Goal: Transaction & Acquisition: Subscribe to service/newsletter

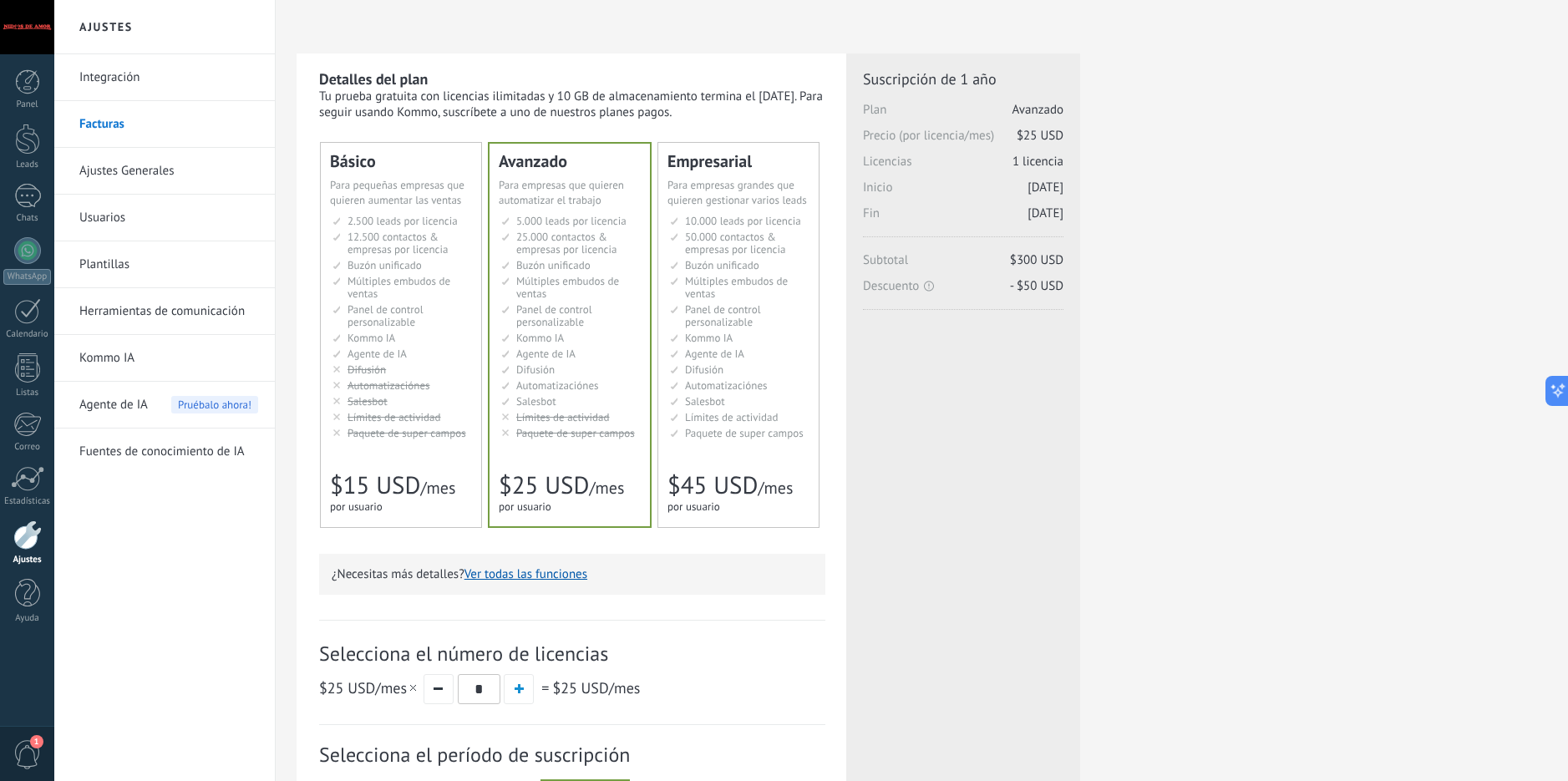
click at [416, 336] on li "Kommo AI Kommo AI Kommo IA Kommo AI Kommo IA Kommo AI Kommo AI" at bounding box center [403, 338] width 140 height 12
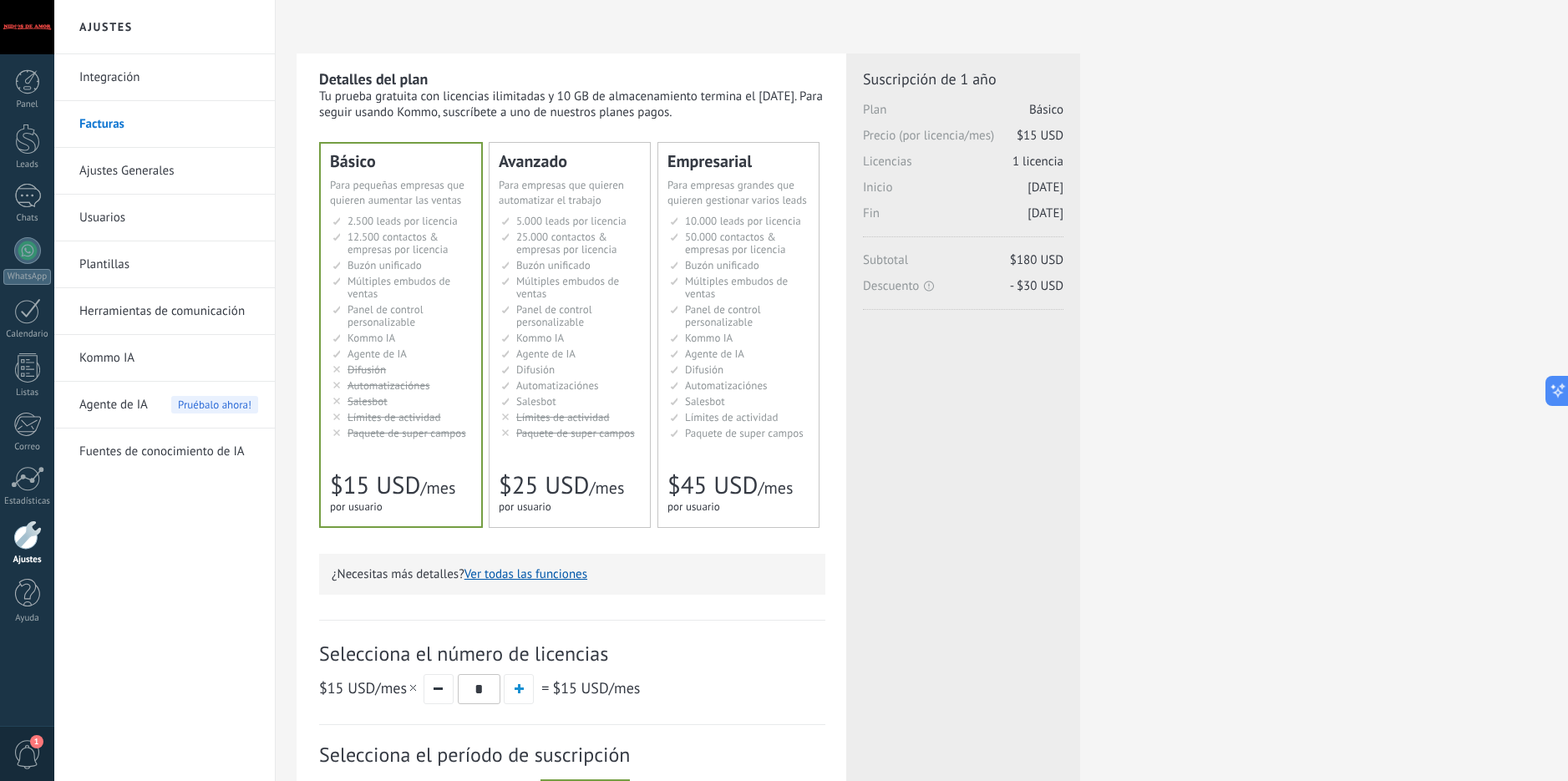
click at [559, 340] on span "Kommo IA" at bounding box center [539, 338] width 47 height 14
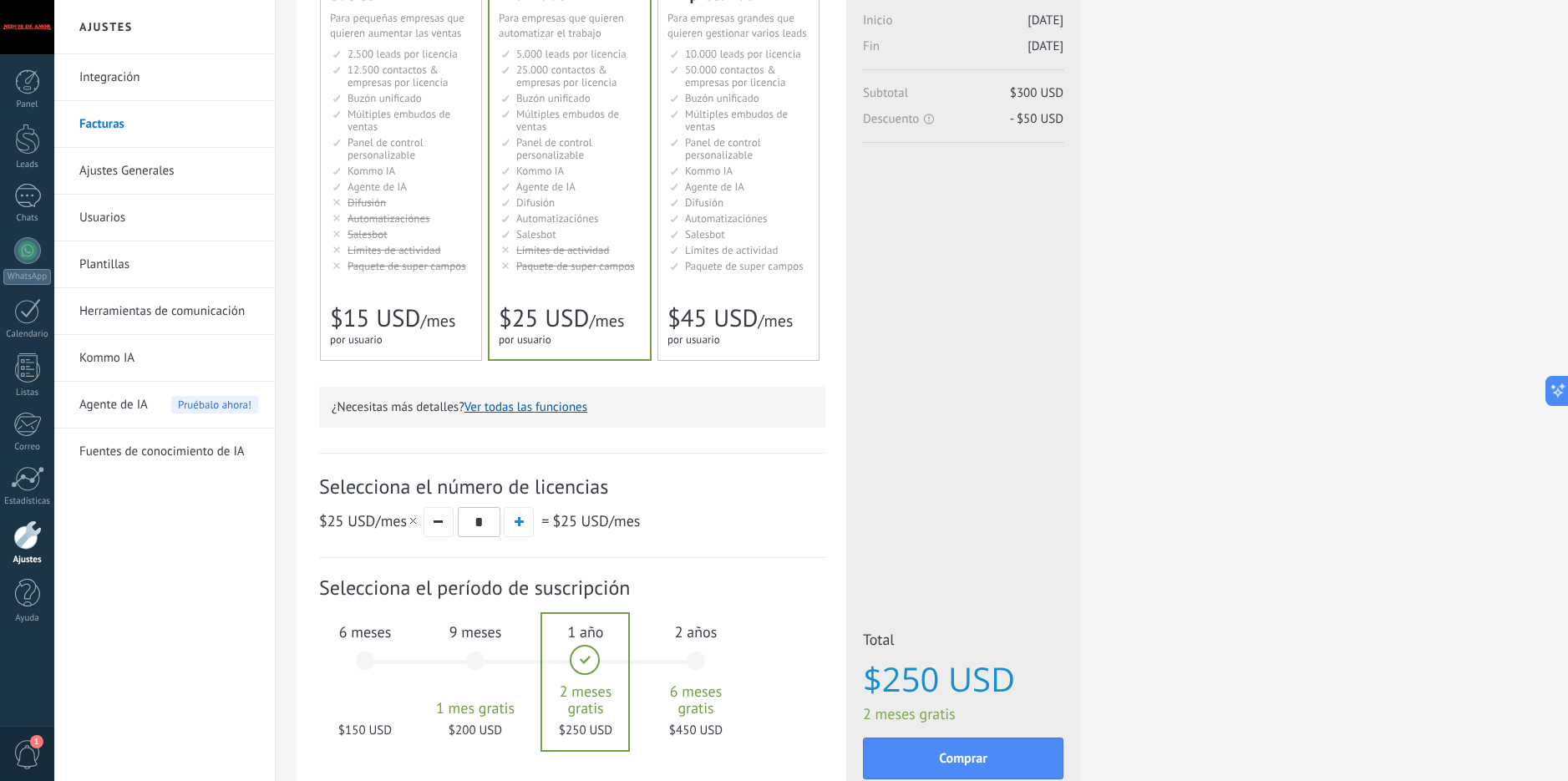
scroll to position [251, 0]
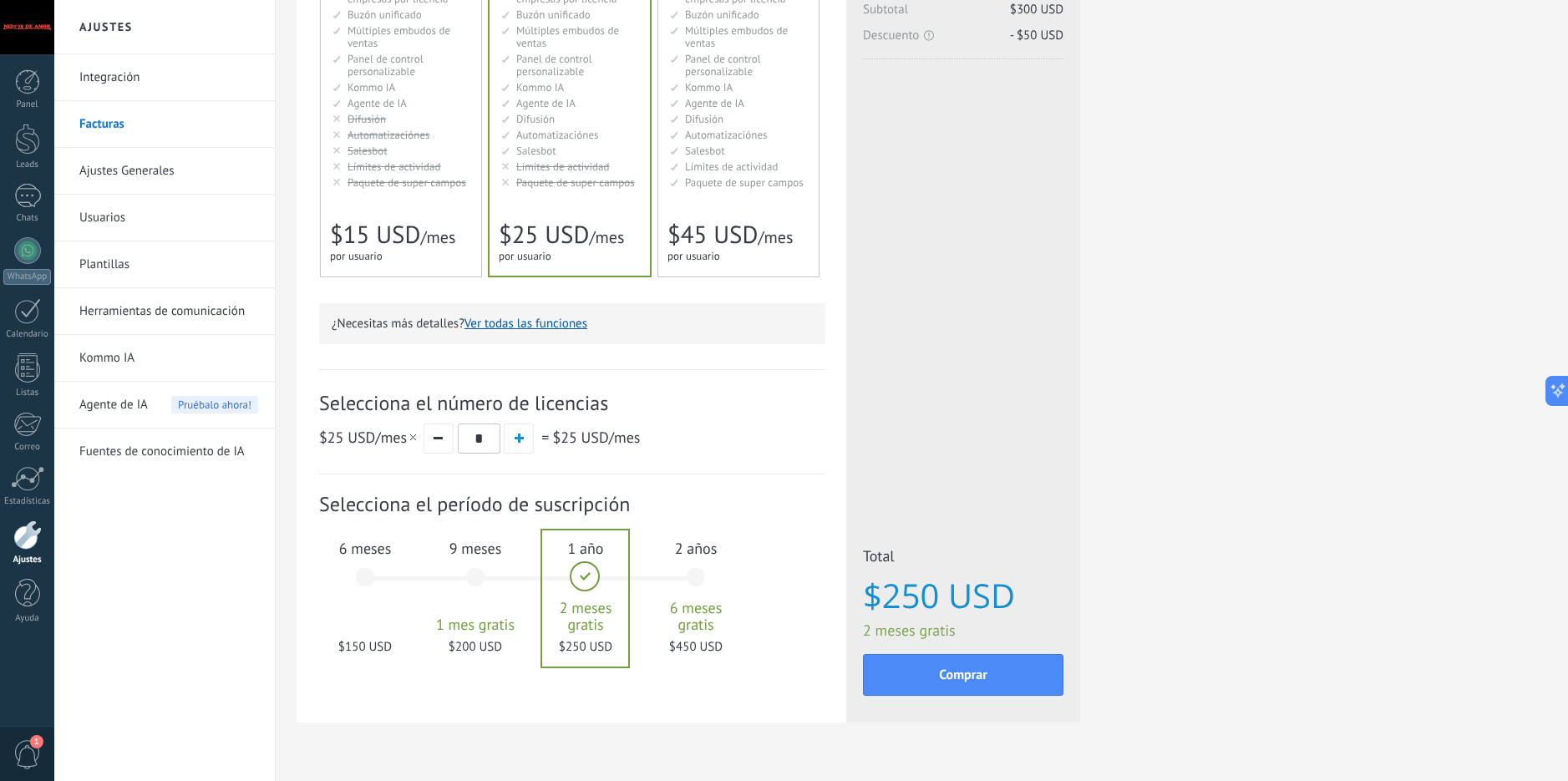
click at [366, 545] on span "6 meses" at bounding box center [365, 548] width 90 height 20
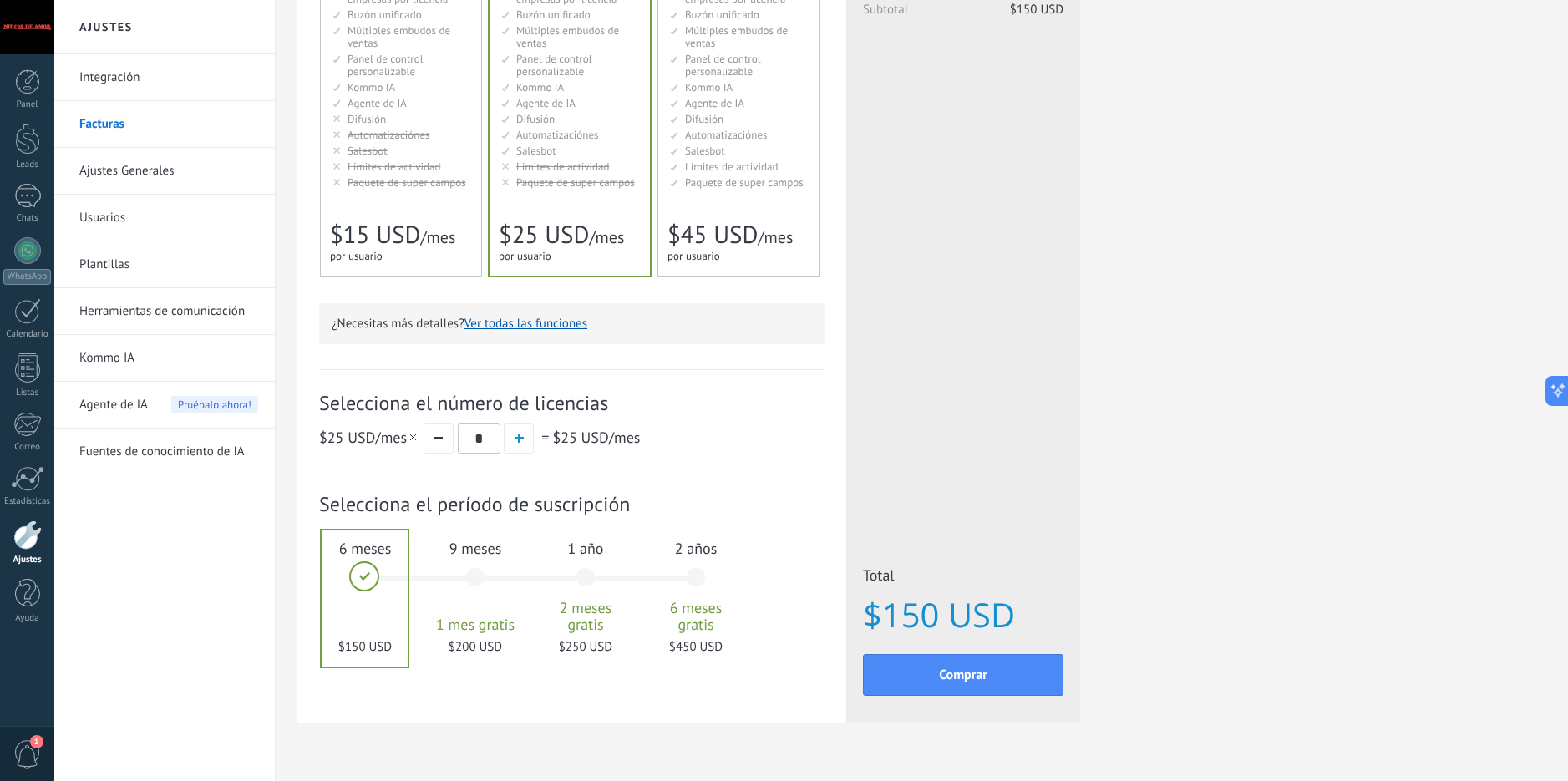
scroll to position [0, 0]
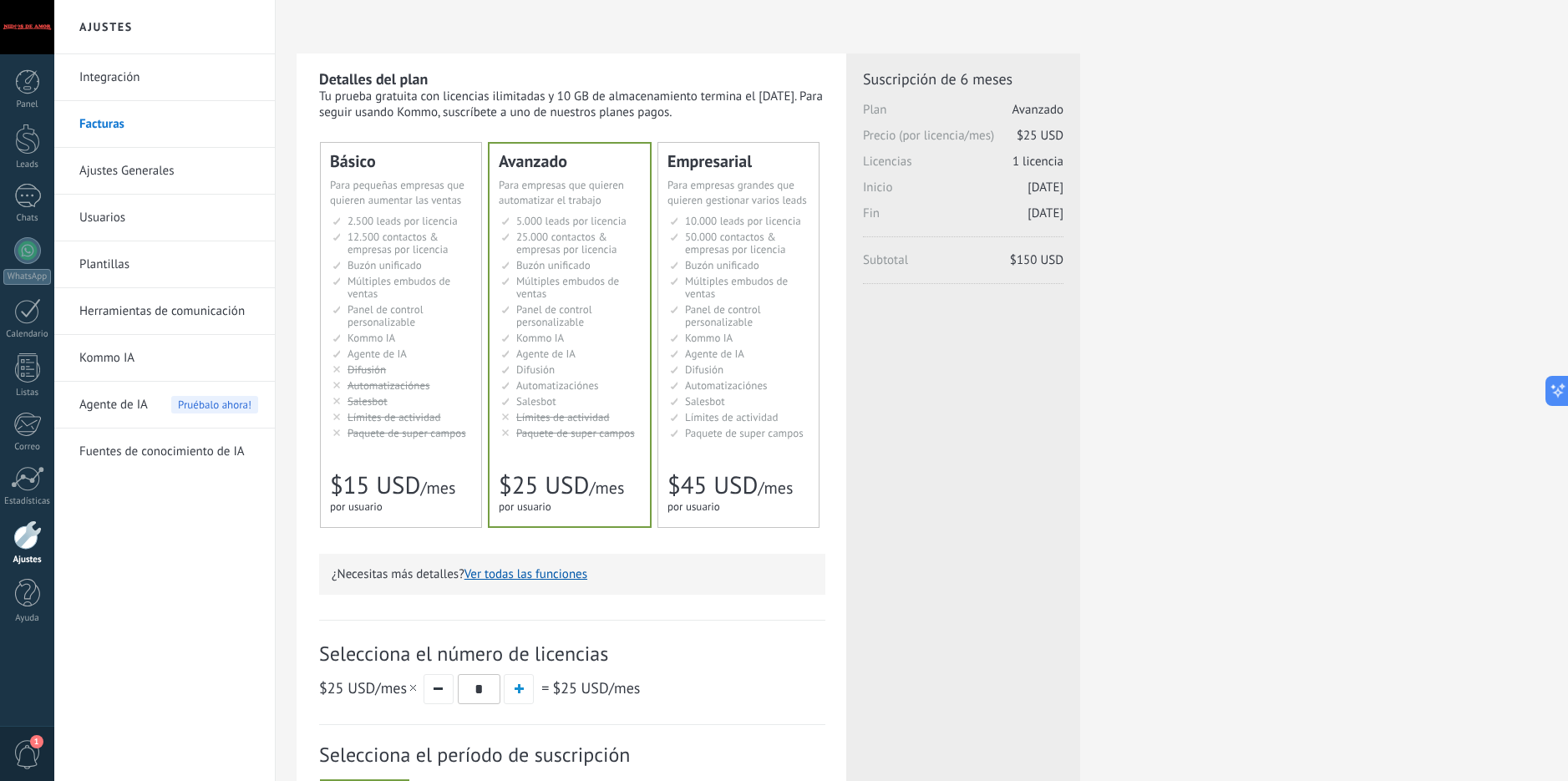
click at [126, 81] on link "Integración" at bounding box center [168, 77] width 179 height 46
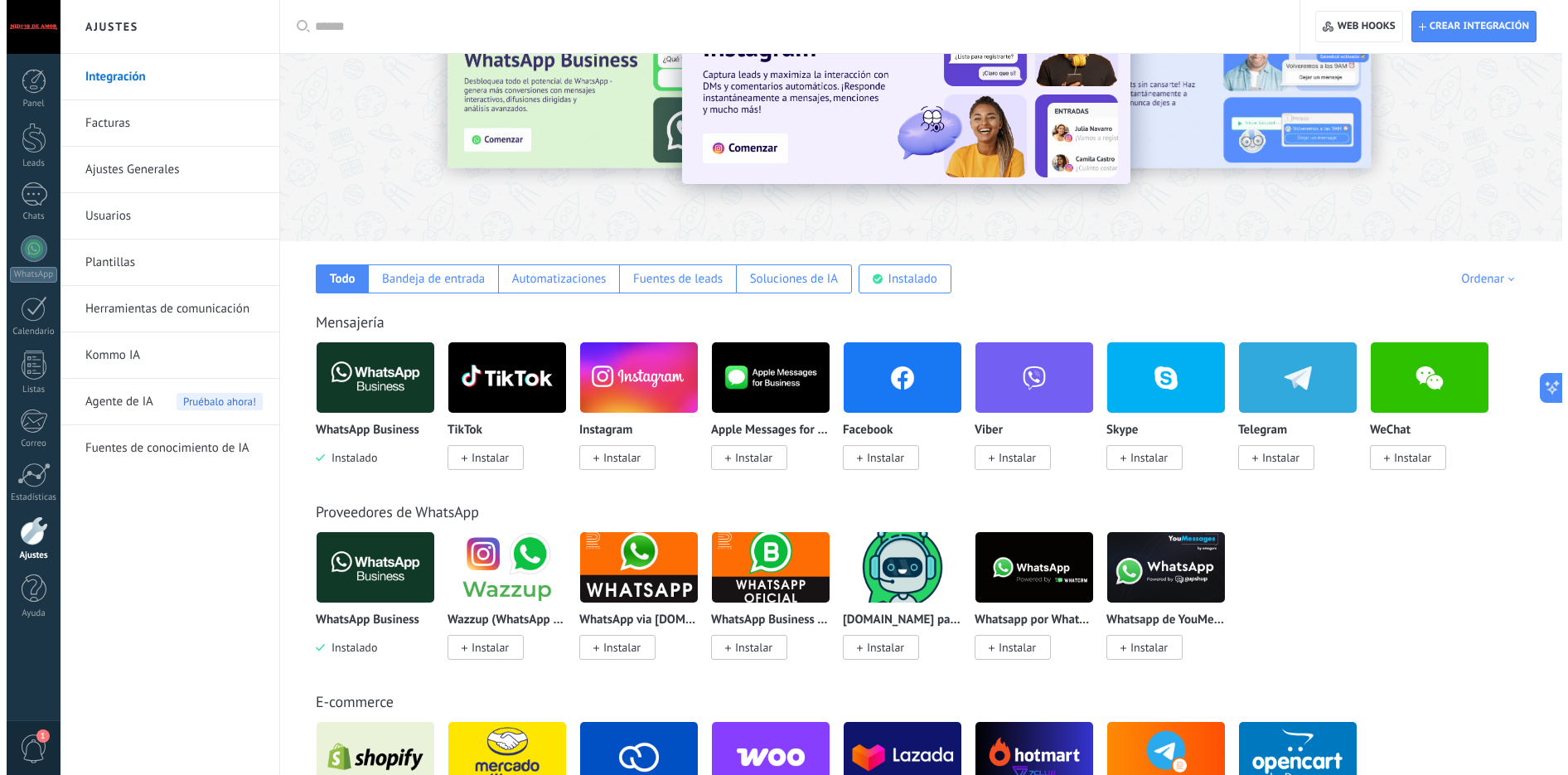
scroll to position [166, 0]
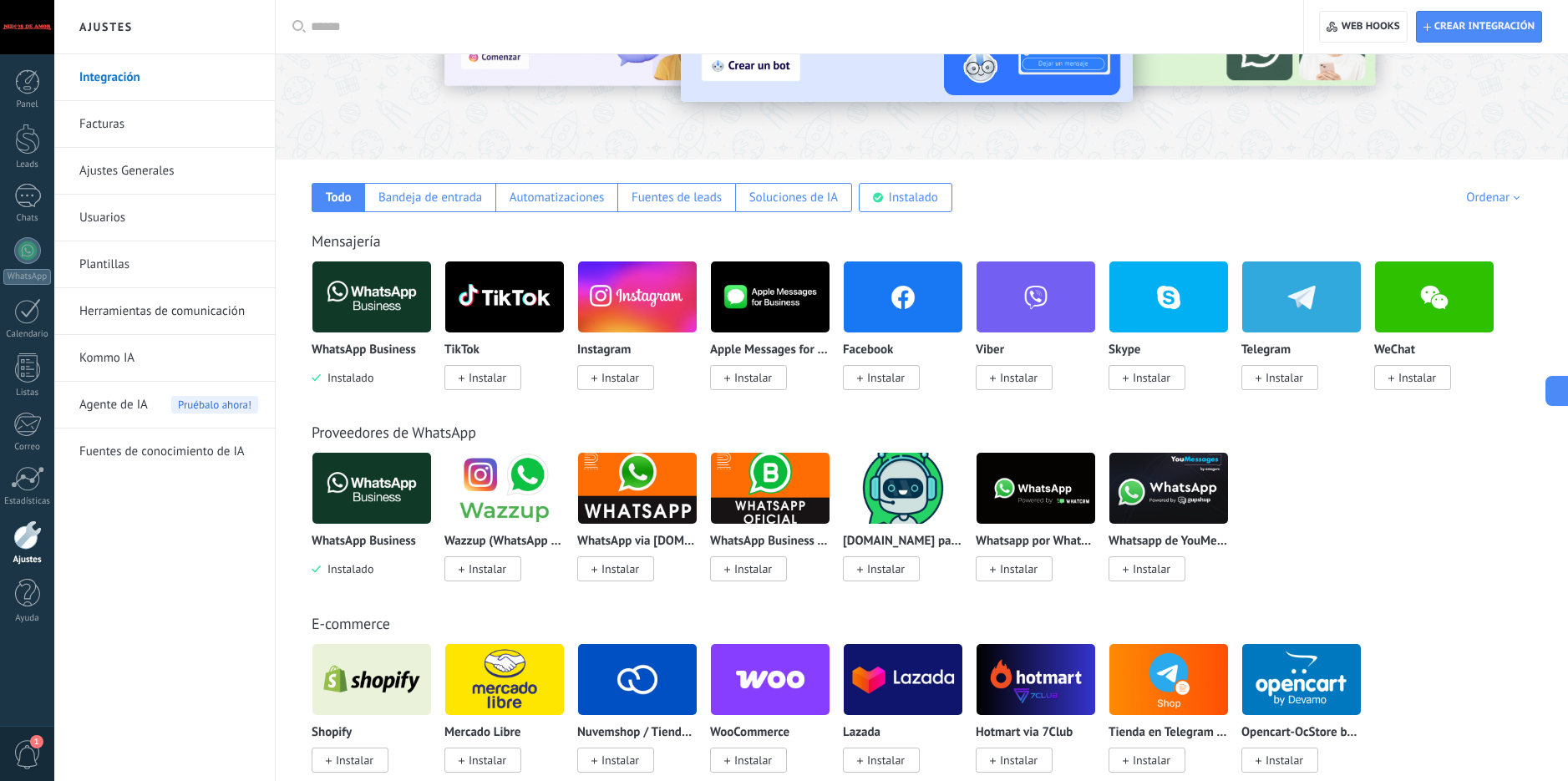
click at [355, 295] on img at bounding box center [372, 297] width 119 height 81
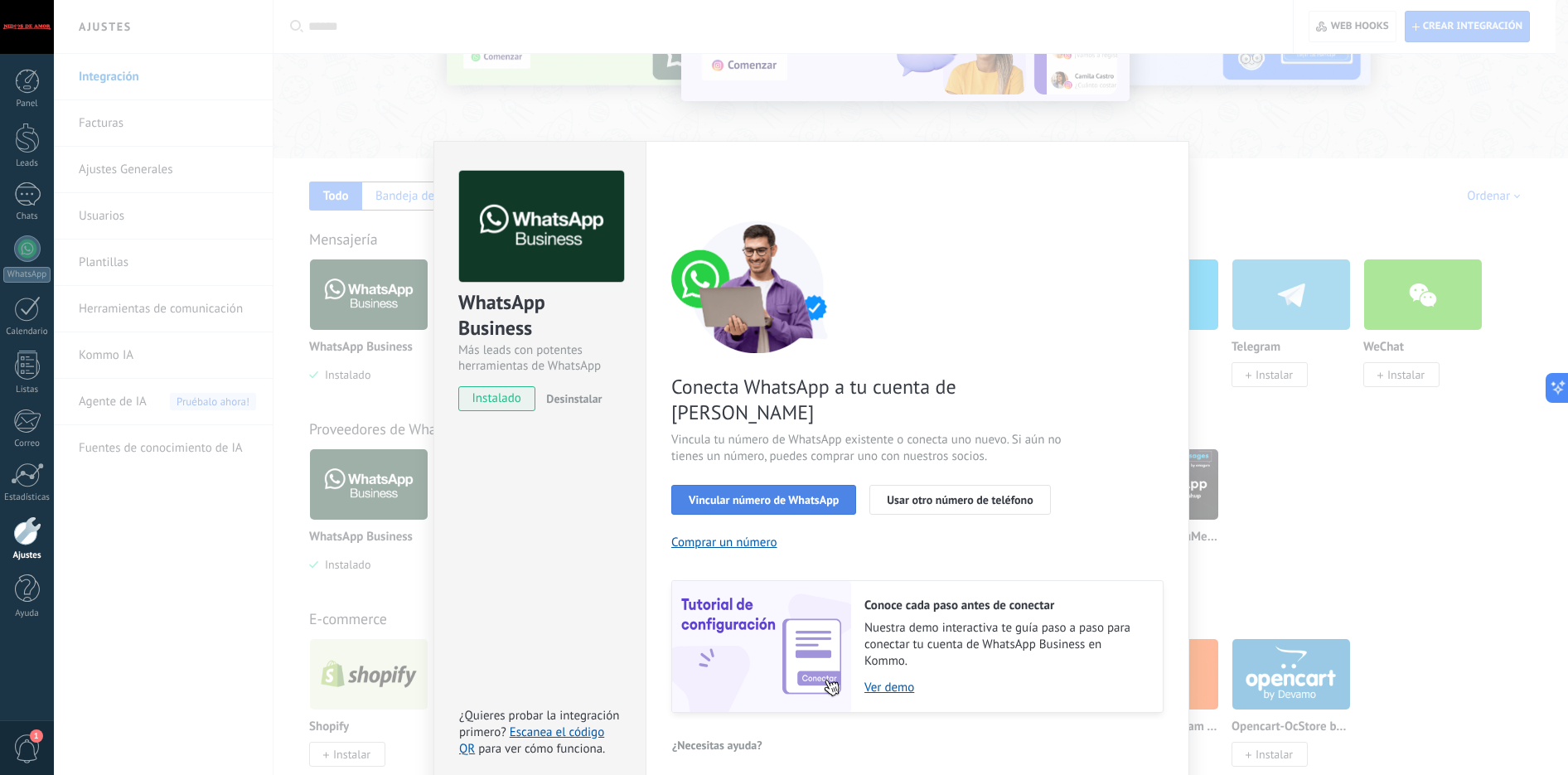
click at [755, 494] on span "Vincular número de WhatsApp" at bounding box center [764, 499] width 150 height 12
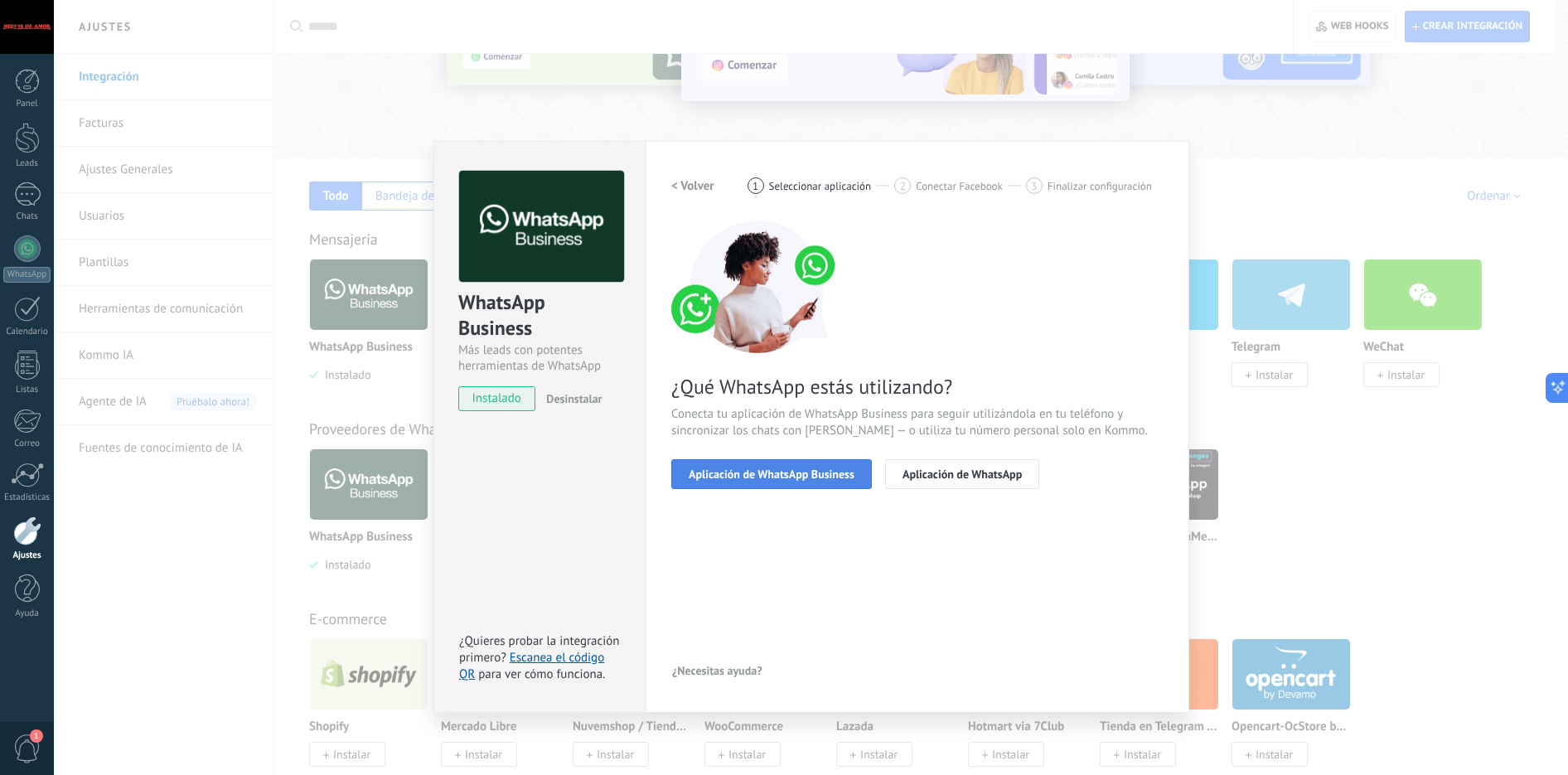
click at [754, 471] on span "Aplicación de WhatsApp Business" at bounding box center [772, 474] width 166 height 12
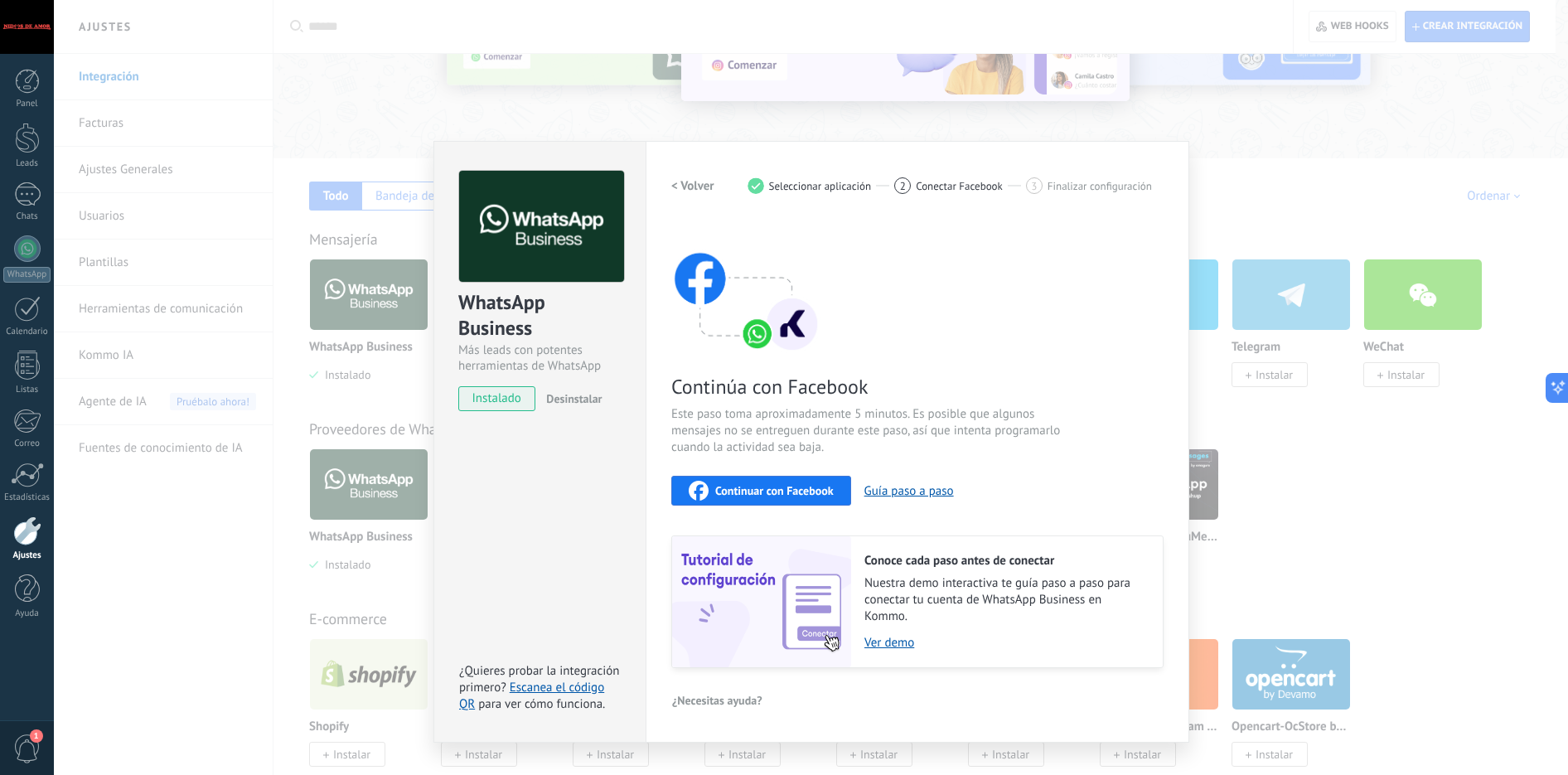
click at [758, 488] on span "Continuar con Facebook" at bounding box center [774, 491] width 118 height 12
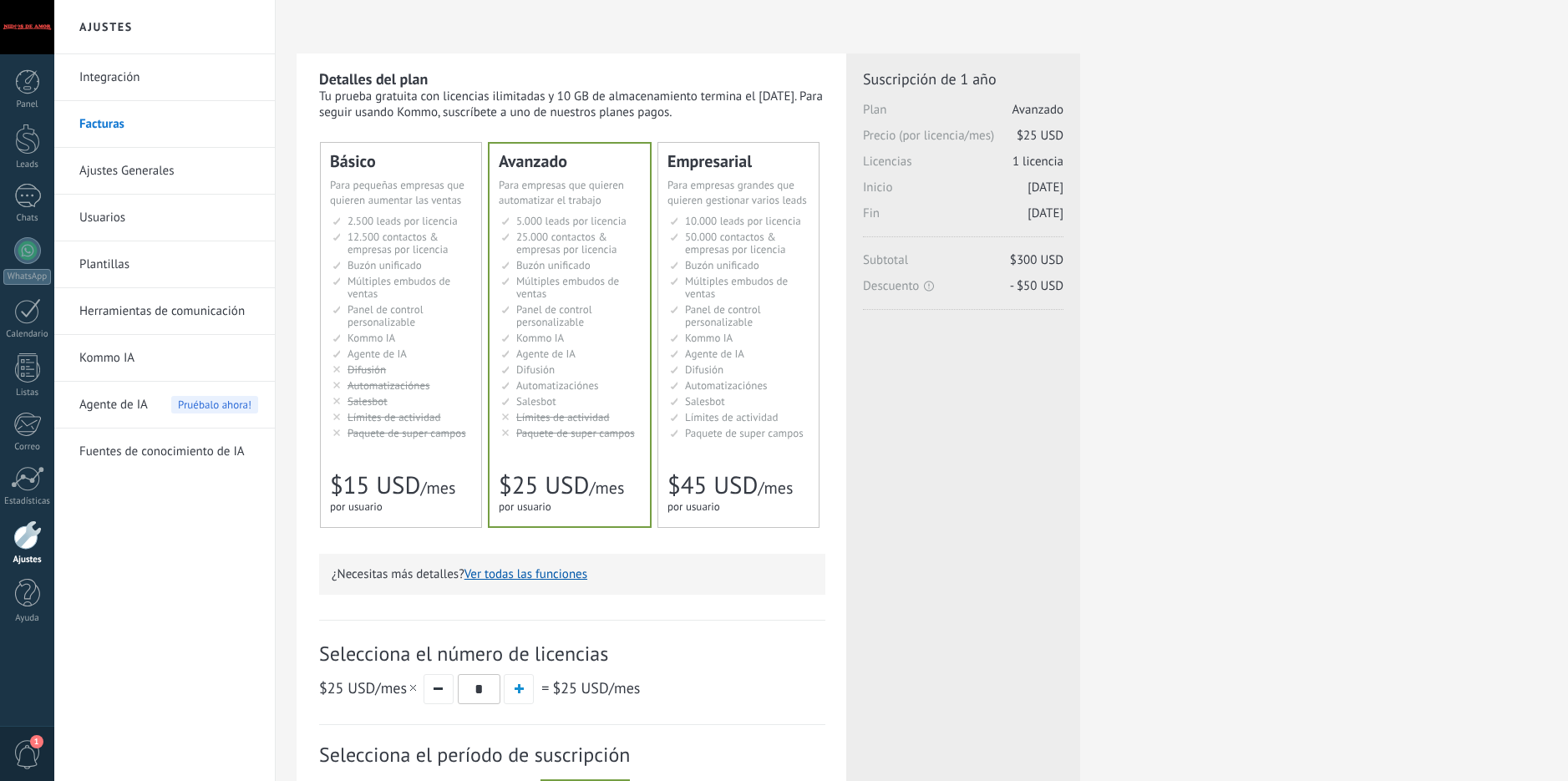
click at [130, 76] on link "Integración" at bounding box center [168, 77] width 179 height 46
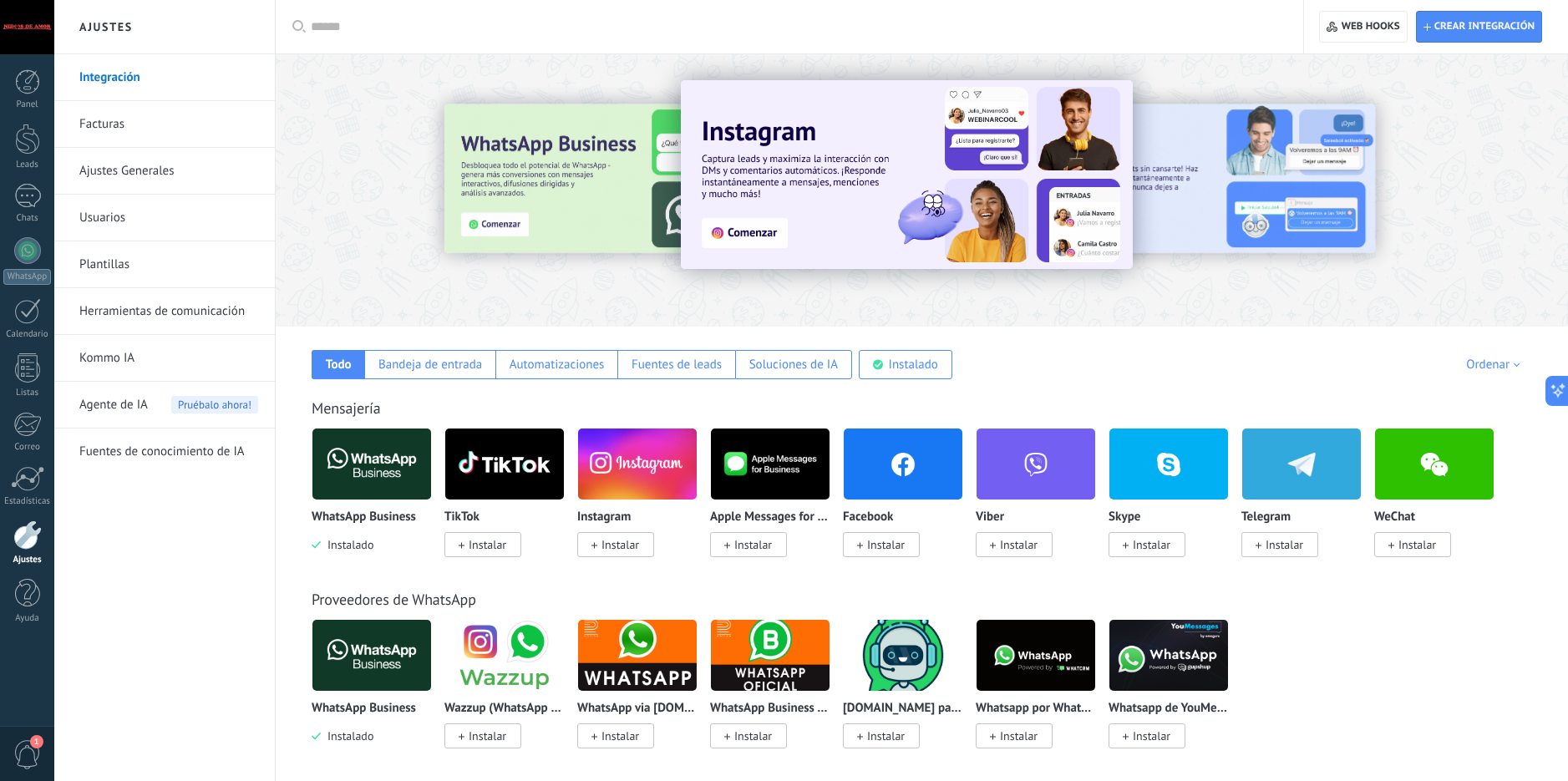
click at [375, 457] on img at bounding box center [372, 463] width 119 height 81
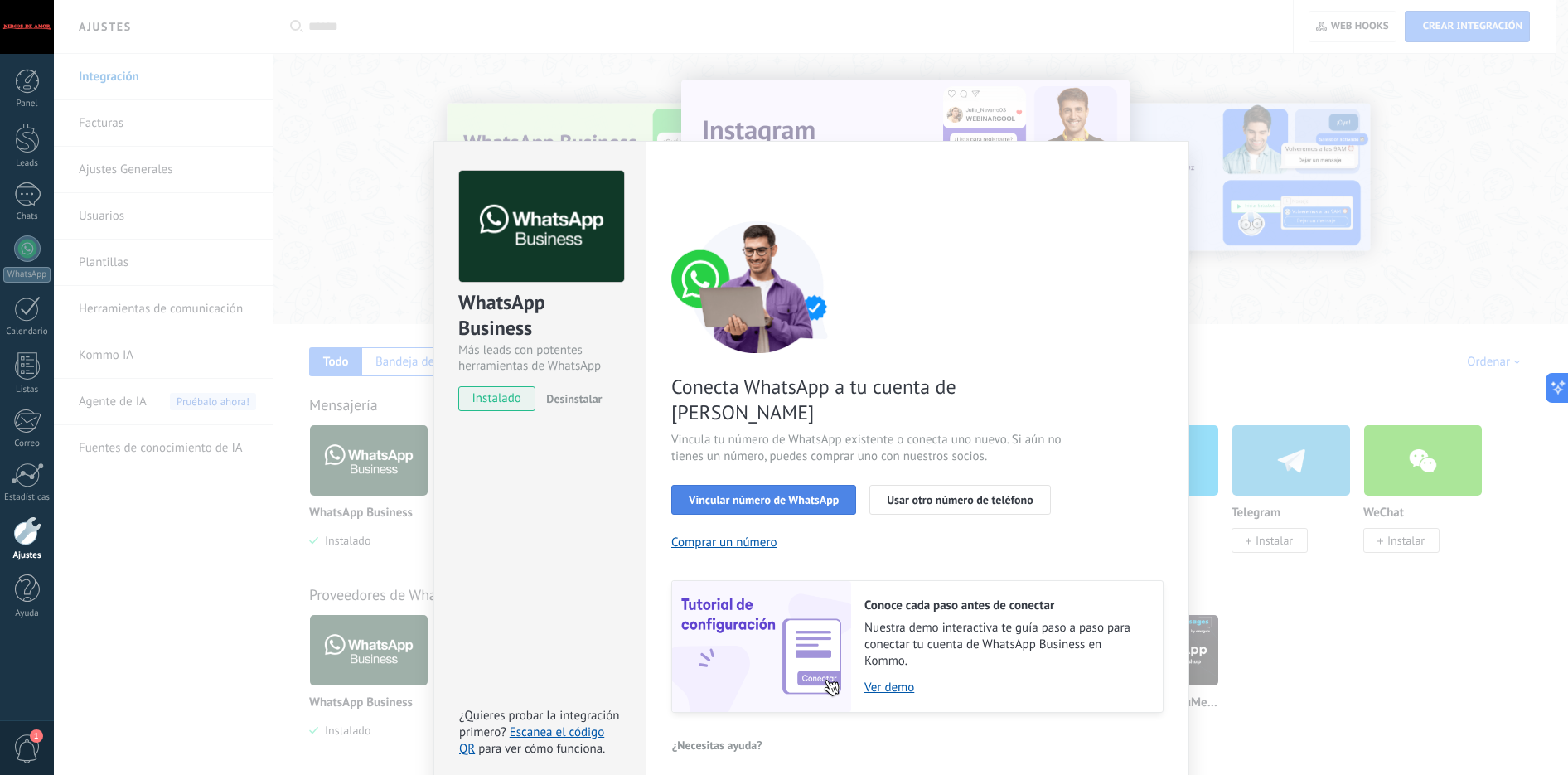
click at [778, 494] on span "Vincular número de WhatsApp" at bounding box center [764, 499] width 150 height 12
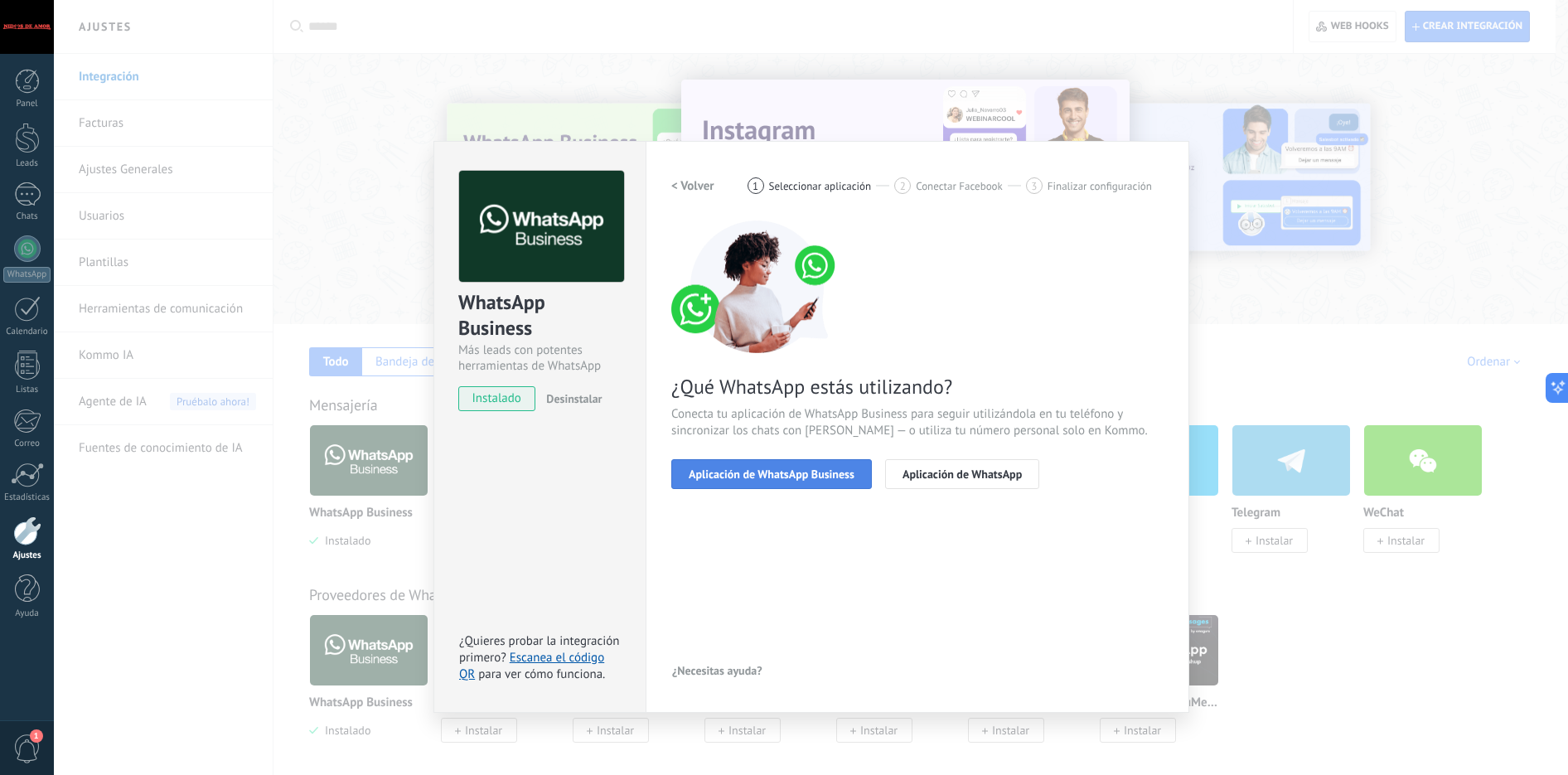
click at [766, 469] on span "Aplicación de WhatsApp Business" at bounding box center [772, 474] width 166 height 12
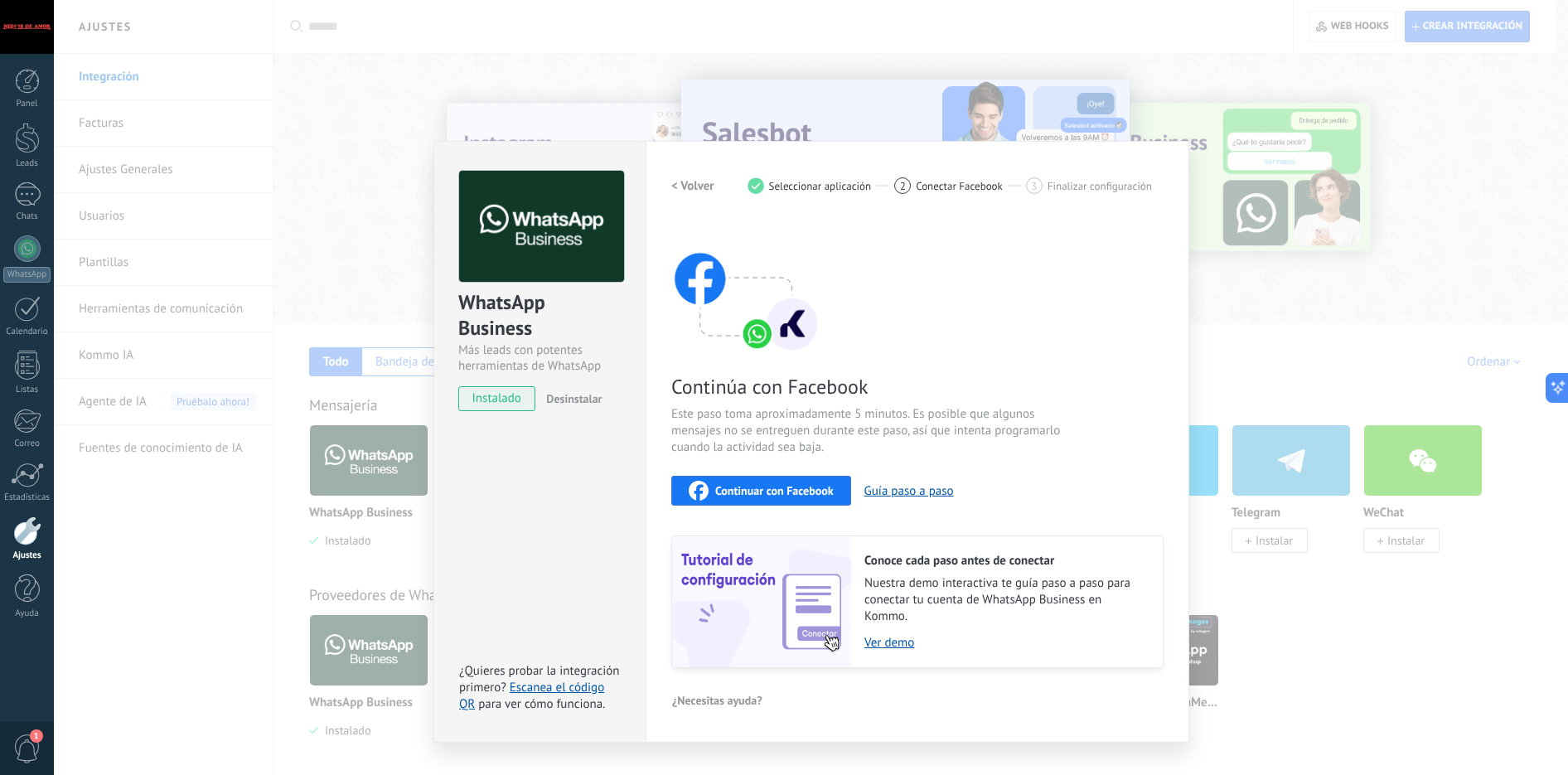
click at [757, 485] on span "Continuar con Facebook" at bounding box center [774, 491] width 118 height 12
